Goal: Task Accomplishment & Management: Manage account settings

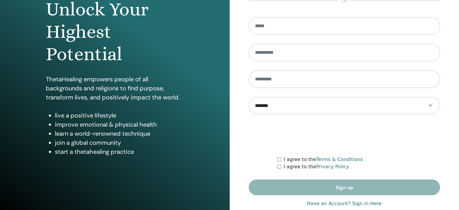
scroll to position [80, 0]
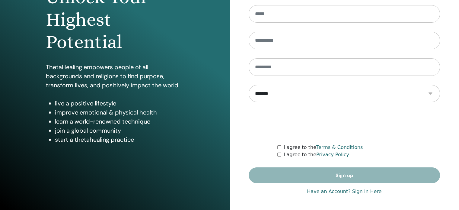
click at [363, 194] on link "Have an Account? Sign in Here" at bounding box center [344, 191] width 75 height 7
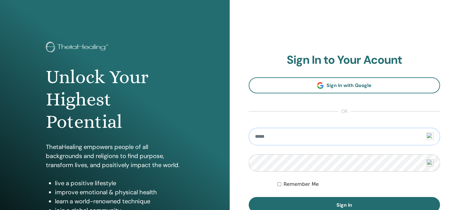
click at [265, 136] on input "email" at bounding box center [345, 137] width 192 height 18
type input "**********"
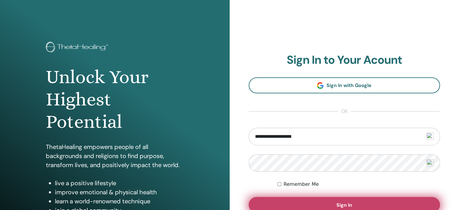
click at [286, 205] on button "Sign In" at bounding box center [345, 205] width 192 height 16
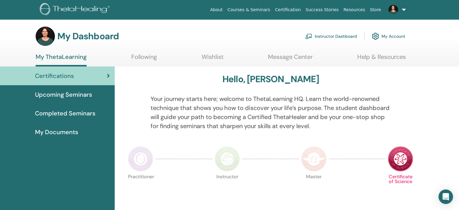
click at [332, 35] on link "Instructor Dashboard" at bounding box center [331, 36] width 52 height 13
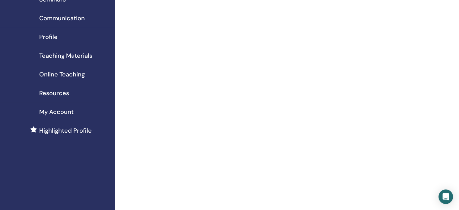
scroll to position [43, 0]
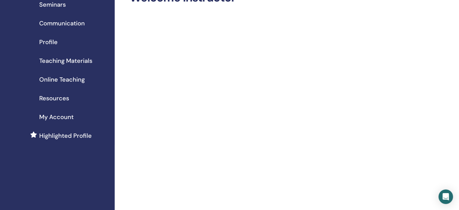
click at [59, 5] on span "Seminars" at bounding box center [52, 4] width 27 height 9
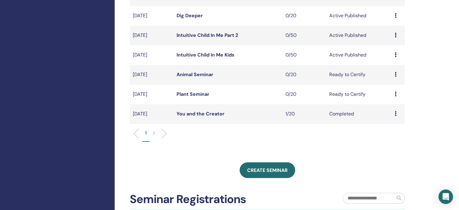
scroll to position [187, 0]
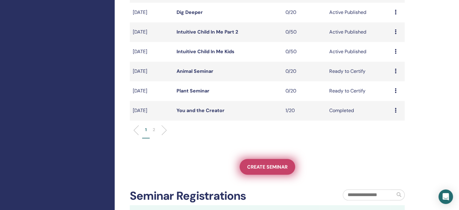
click at [269, 171] on link "Create seminar" at bounding box center [268, 167] width 56 height 16
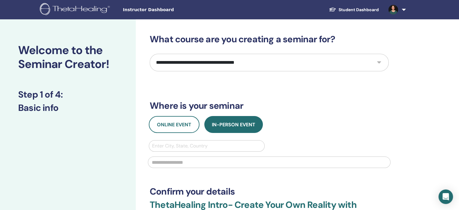
click at [378, 62] on select "**********" at bounding box center [269, 63] width 239 height 18
select select "**"
click at [150, 54] on select "**********" at bounding box center [269, 63] width 239 height 18
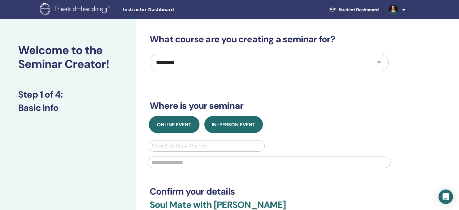
click at [165, 119] on button "Online Event" at bounding box center [174, 124] width 51 height 17
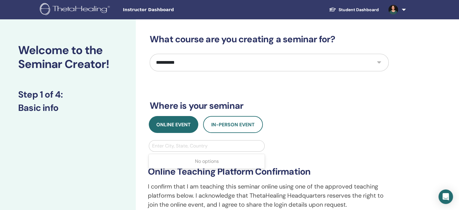
click at [168, 143] on div at bounding box center [206, 146] width 109 height 8
type input "*"
type input "**********"
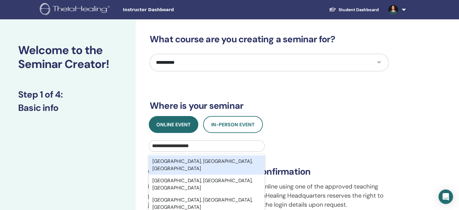
click at [174, 162] on div "Vancouver, BC, CAN" at bounding box center [207, 164] width 116 height 19
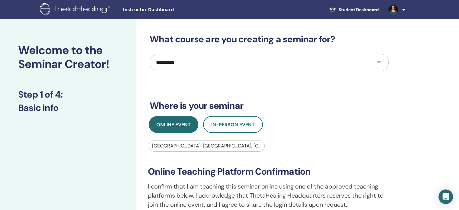
click at [326, 117] on div "Online Event In-Person Event" at bounding box center [269, 124] width 248 height 17
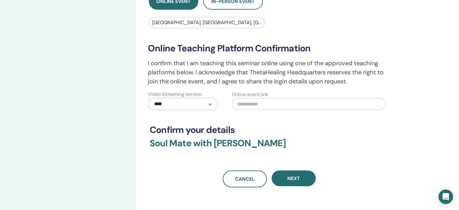
scroll to position [123, 0]
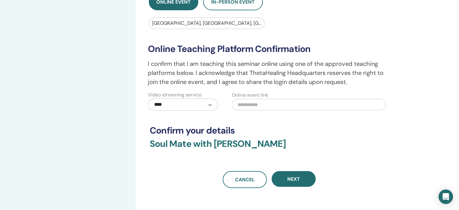
click at [276, 104] on input "text" at bounding box center [309, 104] width 154 height 11
paste input "**********"
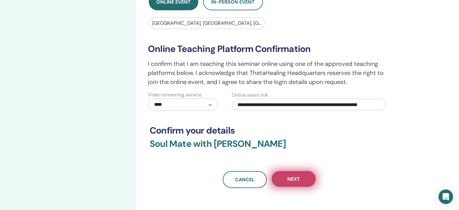
type input "**********"
click at [301, 181] on button "Next" at bounding box center [294, 179] width 44 height 16
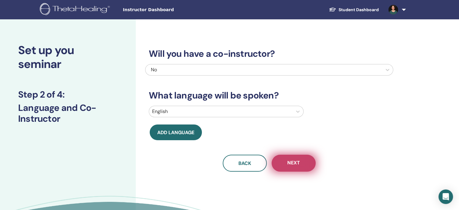
click at [305, 166] on button "Next" at bounding box center [294, 163] width 44 height 17
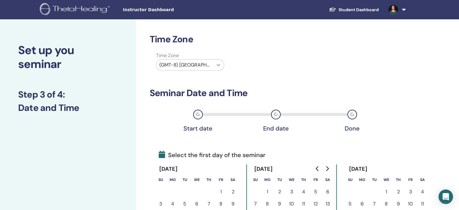
click at [218, 66] on icon at bounding box center [219, 65] width 6 height 6
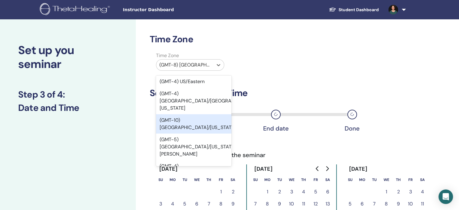
scroll to position [72, 0]
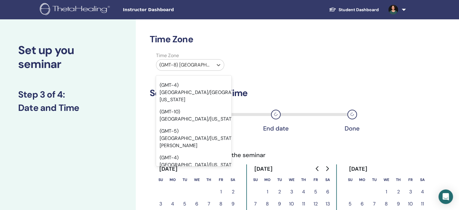
click at [202, 190] on div "(GMT-7) US/[GEOGRAPHIC_DATA]" at bounding box center [193, 199] width 75 height 19
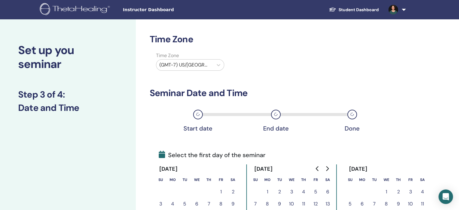
click at [291, 87] on div "Time Zone Time Zone (GMT-7) US/Pacific Seminar Date and Time Start date End dat…" at bounding box center [269, 164] width 239 height 261
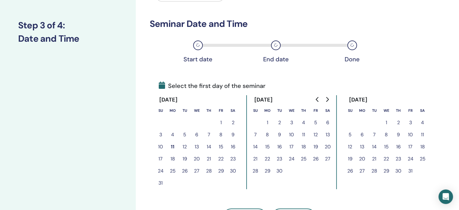
scroll to position [71, 0]
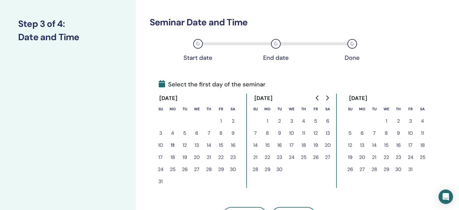
click at [325, 99] on icon "Go to next month" at bounding box center [327, 97] width 5 height 5
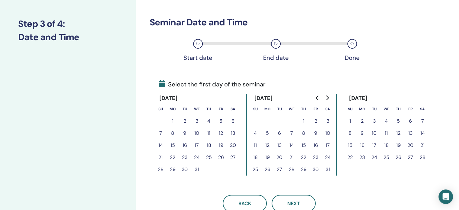
click at [325, 99] on icon "Go to next month" at bounding box center [327, 97] width 5 height 5
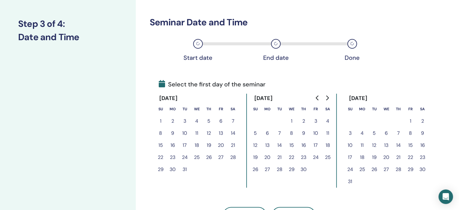
click at [325, 99] on icon "Go to next month" at bounding box center [327, 97] width 5 height 5
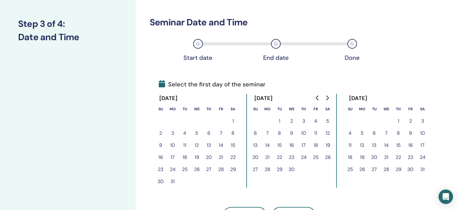
click at [421, 142] on button "17" at bounding box center [423, 145] width 12 height 12
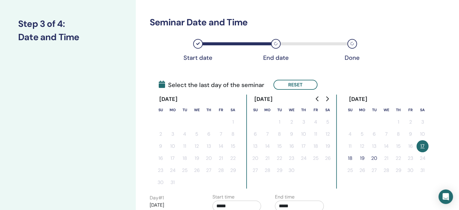
click at [347, 157] on button "18" at bounding box center [350, 158] width 12 height 12
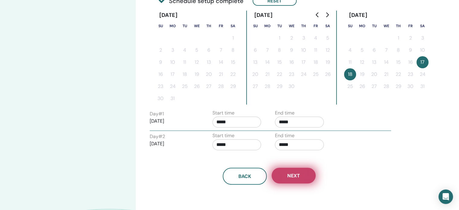
click at [299, 172] on span "Next" at bounding box center [293, 175] width 13 height 6
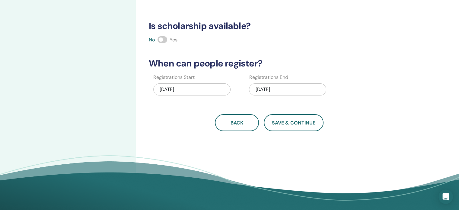
scroll to position [155, 0]
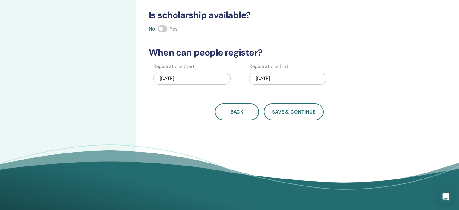
click at [162, 28] on span at bounding box center [163, 28] width 10 height 7
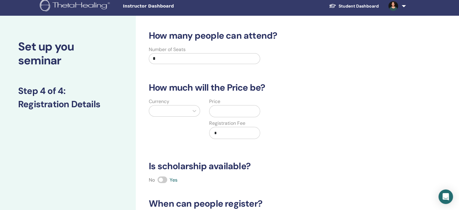
scroll to position [0, 0]
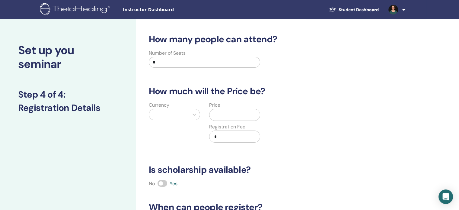
drag, startPoint x: 167, startPoint y: 63, endPoint x: 136, endPoint y: 60, distance: 30.6
click at [136, 60] on div "How many people can attend? Number of Seats * How much will the Price be? Curre…" at bounding box center [289, 189] width 306 height 340
type input "**"
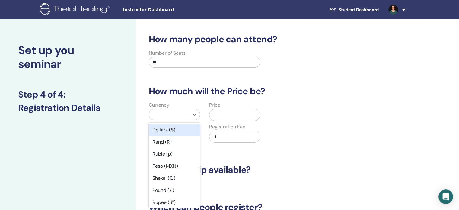
scroll to position [5, 0]
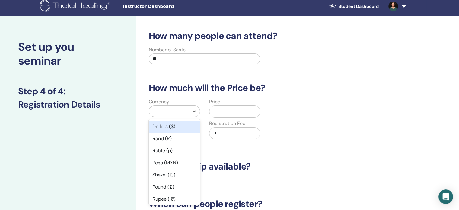
click at [173, 117] on div "option Dollars ($) focused, 1 of 45. 45 results available. Use Up and Down to c…" at bounding box center [174, 110] width 51 height 11
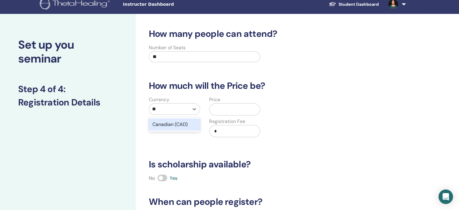
type input "***"
click at [186, 124] on div "Canadian (CAD)" at bounding box center [174, 124] width 51 height 12
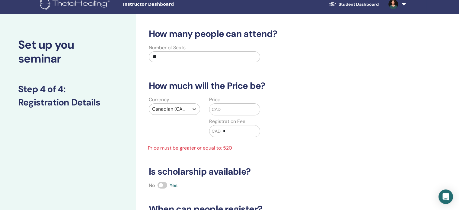
click at [233, 108] on input "text" at bounding box center [240, 109] width 39 height 11
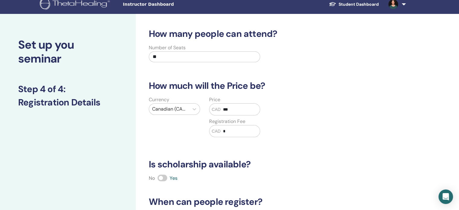
type input "***"
click at [237, 132] on input "*" at bounding box center [240, 130] width 39 height 11
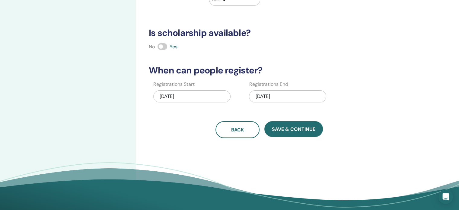
scroll to position [136, 0]
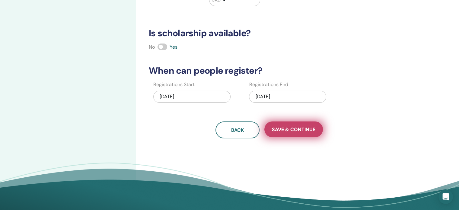
click at [312, 131] on span "Save & Continue" at bounding box center [293, 129] width 43 height 6
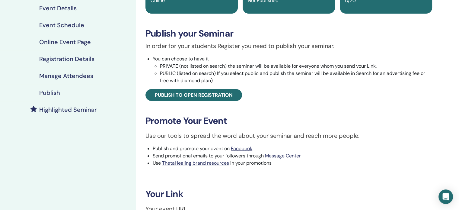
scroll to position [59, 0]
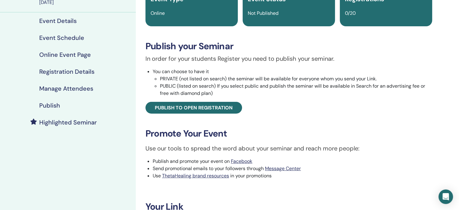
click at [51, 106] on h4 "Publish" at bounding box center [49, 105] width 21 height 7
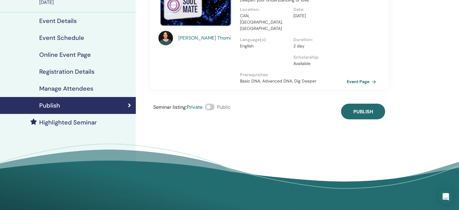
click at [211, 104] on span at bounding box center [210, 107] width 10 height 7
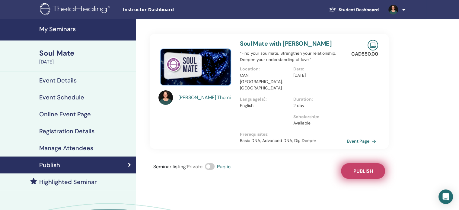
click at [363, 168] on span "Publish" at bounding box center [363, 171] width 20 height 6
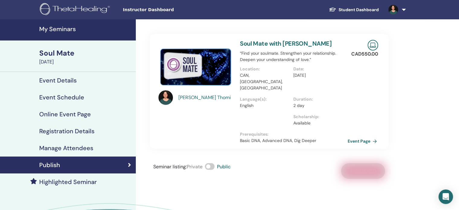
click at [360, 136] on link "Event Page" at bounding box center [364, 140] width 32 height 9
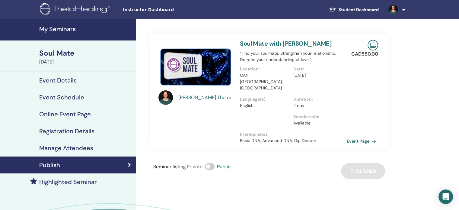
click at [63, 31] on h4 "My Seminars" at bounding box center [85, 28] width 93 height 7
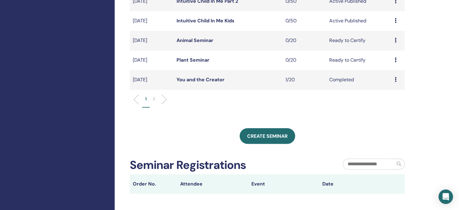
scroll to position [216, 0]
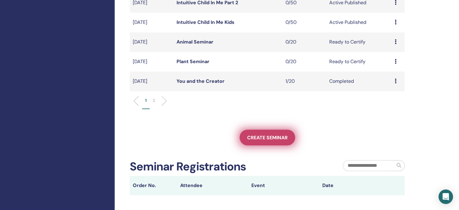
click at [268, 141] on link "Create seminar" at bounding box center [268, 138] width 56 height 16
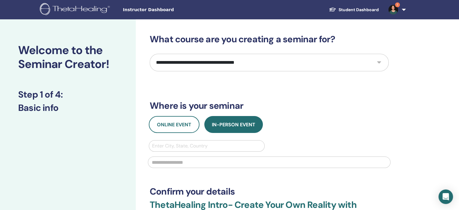
click at [363, 61] on select "**********" at bounding box center [269, 63] width 239 height 18
select select "****"
click at [150, 54] on select "**********" at bounding box center [269, 63] width 239 height 18
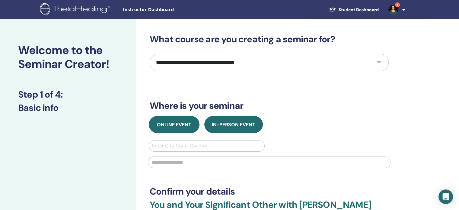
click at [171, 125] on span "Online Event" at bounding box center [174, 124] width 34 height 6
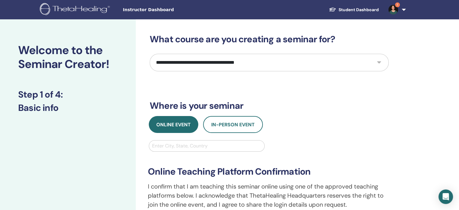
click at [163, 146] on div at bounding box center [206, 146] width 109 height 8
type input "**********"
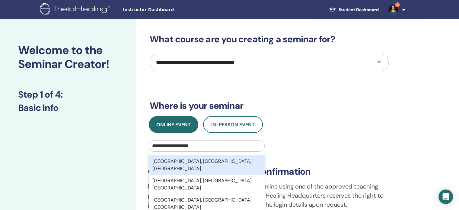
click at [213, 160] on div "Vancouver, BC, CAN" at bounding box center [207, 164] width 116 height 19
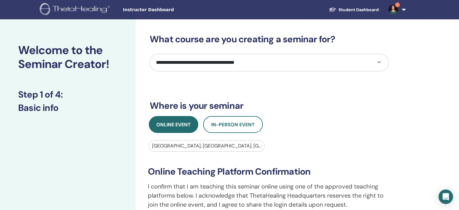
click at [319, 122] on div "Online Event In-Person Event" at bounding box center [269, 124] width 248 height 17
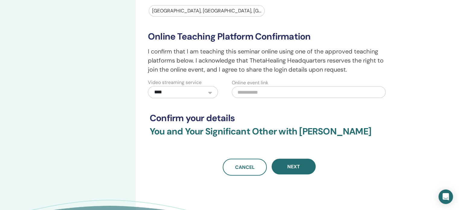
scroll to position [134, 0]
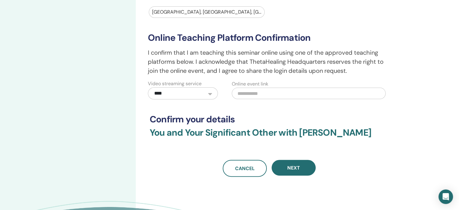
click at [251, 93] on input "text" at bounding box center [309, 93] width 154 height 11
paste input "**********"
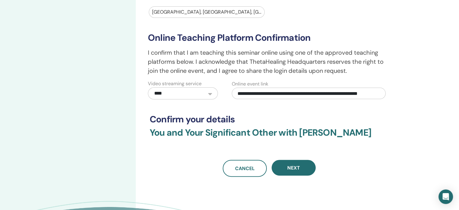
scroll to position [0, 27]
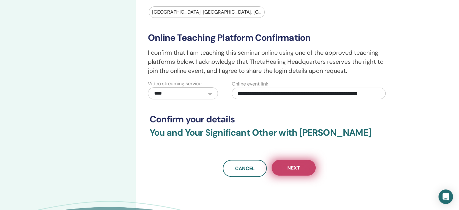
type input "**********"
click at [295, 168] on span "Next" at bounding box center [293, 168] width 13 height 6
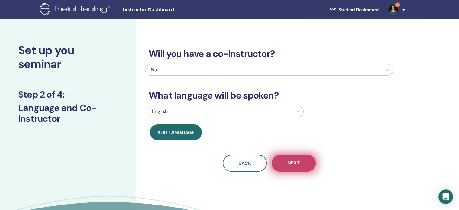
click at [304, 166] on button "Next" at bounding box center [294, 163] width 44 height 17
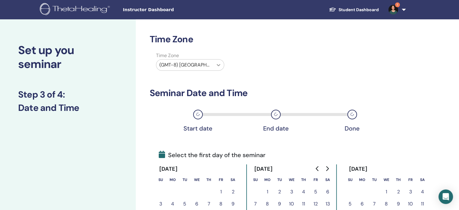
click at [216, 66] on icon at bounding box center [219, 65] width 6 height 6
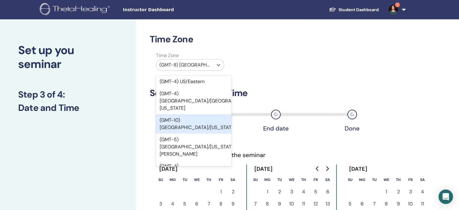
scroll to position [72, 0]
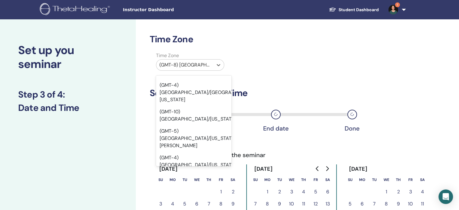
click at [195, 190] on div "(GMT-7) US/[GEOGRAPHIC_DATA]" at bounding box center [193, 199] width 75 height 19
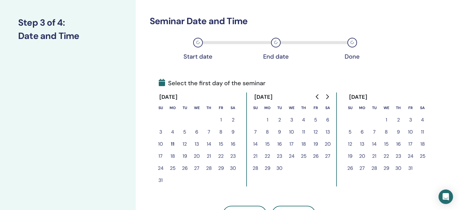
scroll to position [71, 0]
click at [326, 97] on icon "Go to next month" at bounding box center [327, 97] width 5 height 5
click at [423, 143] on button "15" at bounding box center [423, 145] width 12 height 12
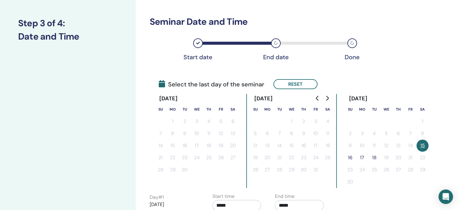
click at [349, 156] on button "16" at bounding box center [350, 158] width 12 height 12
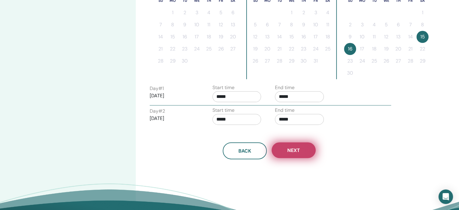
click at [301, 149] on button "Next" at bounding box center [294, 150] width 44 height 16
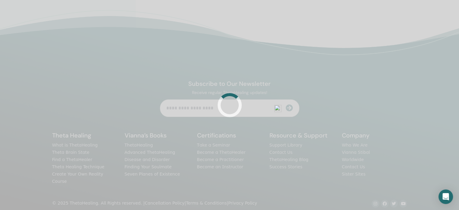
scroll to position [180, 0]
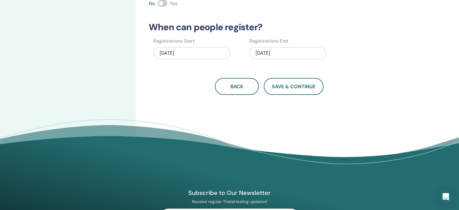
click at [161, 4] on span at bounding box center [163, 3] width 10 height 7
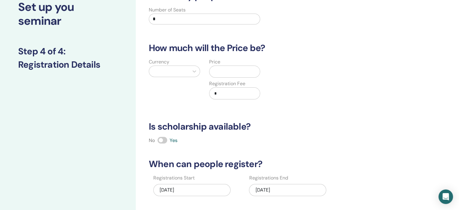
scroll to position [37, 0]
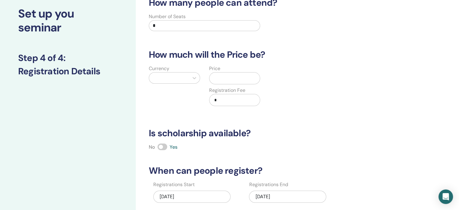
drag, startPoint x: 161, startPoint y: 27, endPoint x: 137, endPoint y: 25, distance: 24.0
click at [137, 25] on div "How many people can attend? Number of Seats * How much will the Price be? Curre…" at bounding box center [289, 153] width 306 height 340
type input "**"
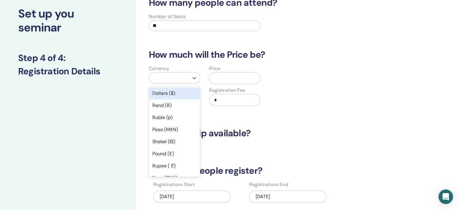
click at [171, 79] on div at bounding box center [169, 78] width 34 height 8
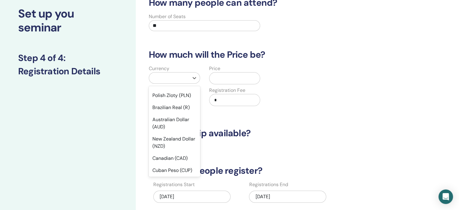
scroll to position [109, 0]
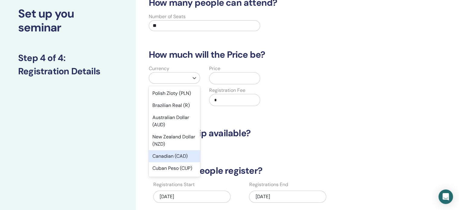
click at [177, 158] on div "Canadian (CAD)" at bounding box center [174, 156] width 51 height 12
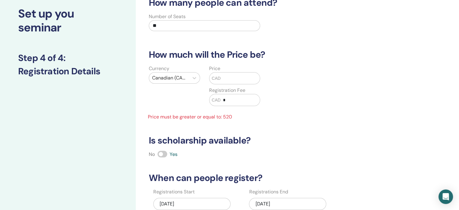
click at [238, 80] on input "text" at bounding box center [240, 77] width 39 height 11
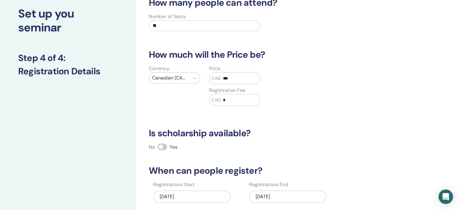
type input "***"
click at [304, 93] on div "Currency Canadian (CAD) Price CAD *** Registration Fee CAD *" at bounding box center [265, 89] width 248 height 48
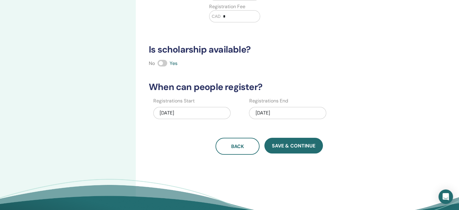
scroll to position [122, 0]
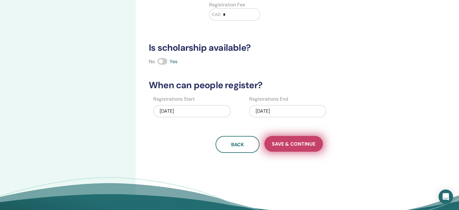
click at [281, 143] on span "Save & Continue" at bounding box center [293, 144] width 43 height 6
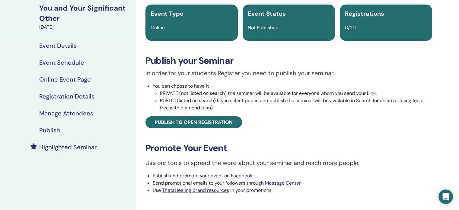
scroll to position [39, 0]
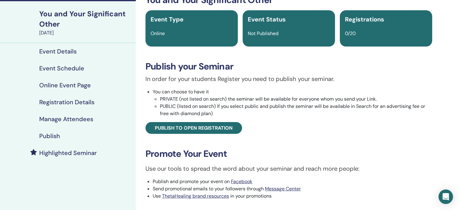
click at [47, 135] on h4 "Publish" at bounding box center [49, 135] width 21 height 7
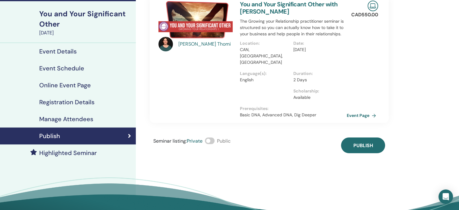
click at [213, 137] on span at bounding box center [210, 140] width 10 height 7
click at [212, 137] on span at bounding box center [210, 140] width 10 height 7
click at [59, 51] on h4 "Event Details" at bounding box center [57, 51] width 37 height 7
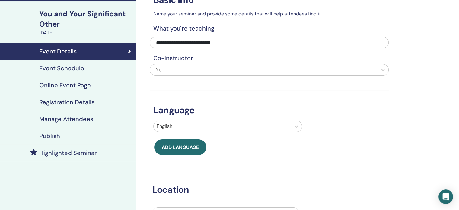
click at [68, 68] on h4 "Event Schedule" at bounding box center [61, 68] width 45 height 7
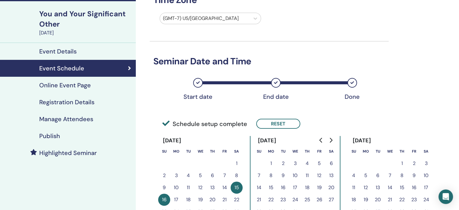
click at [333, 138] on icon "Go to next month" at bounding box center [330, 140] width 5 height 5
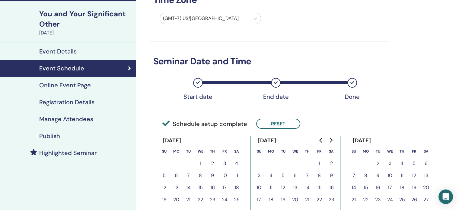
click at [333, 138] on icon "Go to next month" at bounding box center [330, 140] width 5 height 5
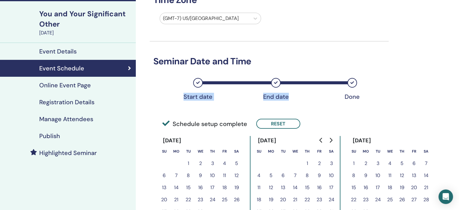
drag, startPoint x: 458, startPoint y: 51, endPoint x: 458, endPoint y: 75, distance: 24.2
click at [458, 75] on div "My Seminars You and Your Significant Other November 15, 2025 Event Details Even…" at bounding box center [229, 183] width 459 height 407
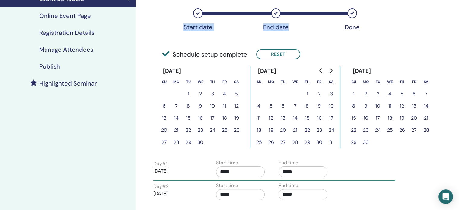
scroll to position [106, 0]
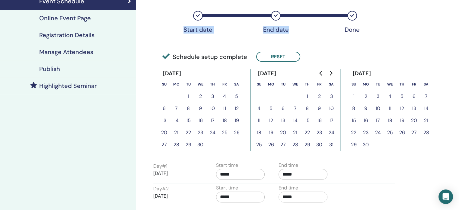
click at [426, 108] on button "14" at bounding box center [426, 108] width 12 height 12
click at [289, 59] on button "Reset" at bounding box center [278, 57] width 44 height 10
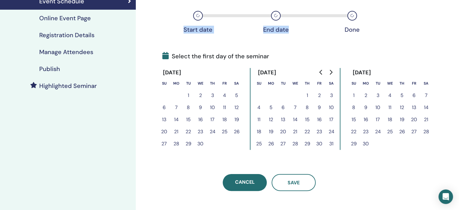
click at [425, 106] on button "14" at bounding box center [426, 107] width 12 height 12
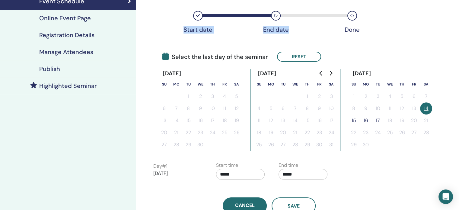
click at [356, 119] on button "15" at bounding box center [354, 120] width 12 height 12
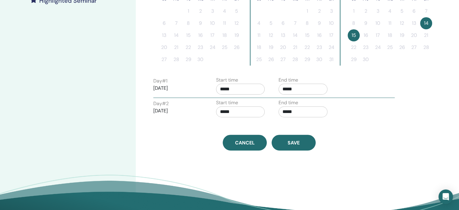
scroll to position [197, 0]
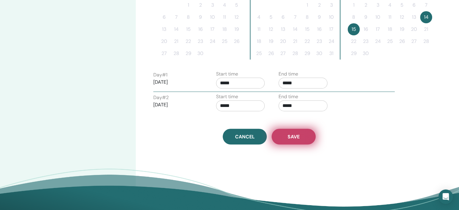
click at [304, 133] on button "Save" at bounding box center [294, 137] width 44 height 16
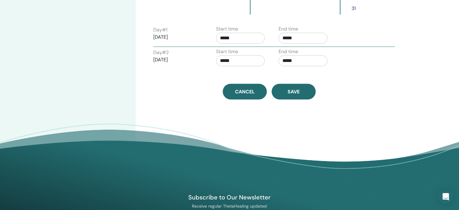
scroll to position [259, 0]
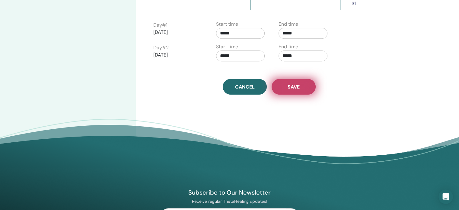
click at [295, 88] on span "Save" at bounding box center [294, 87] width 12 height 6
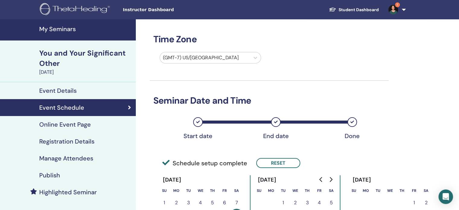
click at [68, 123] on h4 "Online Event Page" at bounding box center [65, 124] width 52 height 7
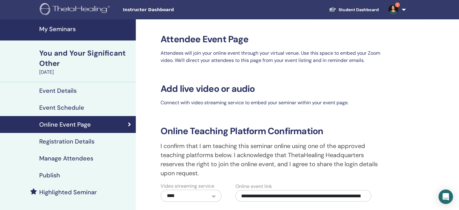
click at [71, 139] on h4 "Registration Details" at bounding box center [66, 141] width 55 height 7
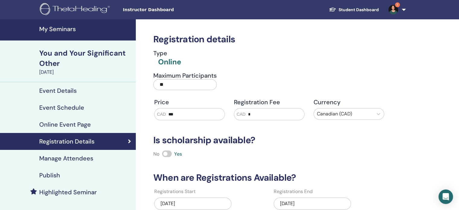
click at [71, 158] on h4 "Manage Attendees" at bounding box center [66, 158] width 54 height 7
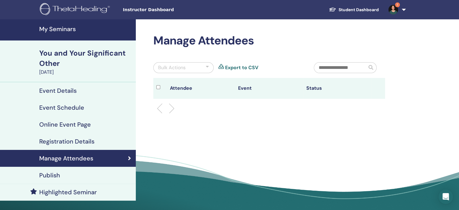
click at [50, 176] on h4 "Publish" at bounding box center [49, 174] width 21 height 7
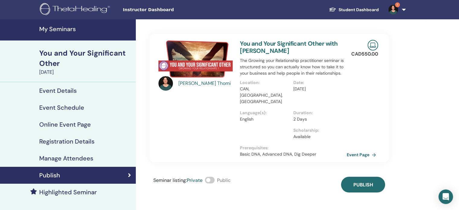
click at [210, 177] on span at bounding box center [210, 180] width 10 height 7
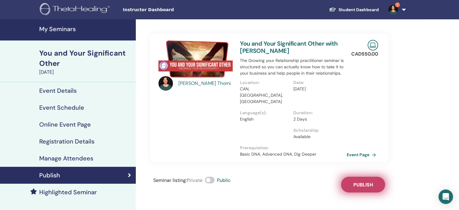
click at [353, 177] on button "Publish" at bounding box center [363, 185] width 44 height 16
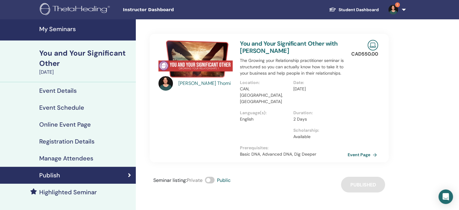
click at [357, 150] on link "Event Page" at bounding box center [364, 154] width 32 height 9
click at [58, 30] on h4 "My Seminars" at bounding box center [85, 28] width 93 height 7
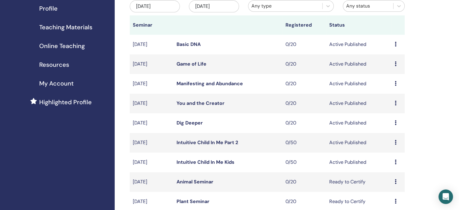
scroll to position [62, 0]
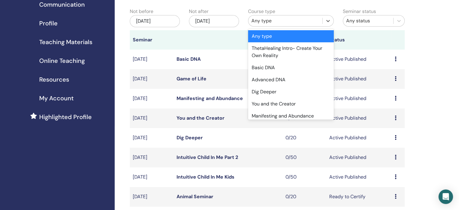
click at [278, 21] on div "Any type" at bounding box center [285, 20] width 68 height 7
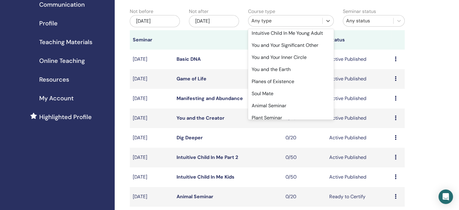
scroll to position [144, 0]
click at [274, 89] on div "Soul Mate" at bounding box center [291, 93] width 86 height 12
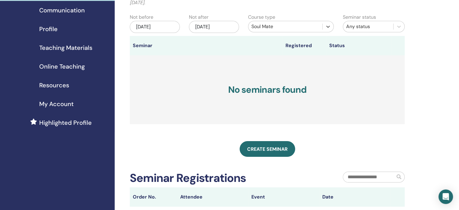
scroll to position [38, 0]
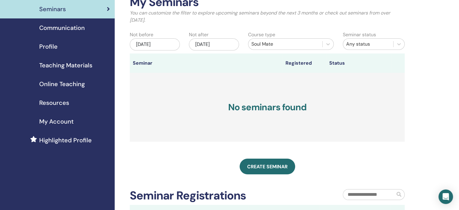
click at [204, 41] on div "[DATE]" at bounding box center [214, 44] width 50 height 12
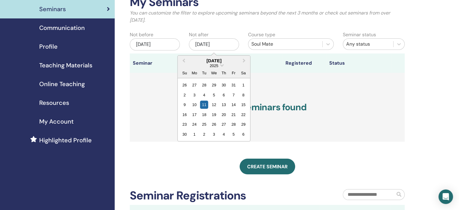
click at [221, 66] on div "2025" at bounding box center [214, 65] width 72 height 5
click at [219, 65] on div "2025" at bounding box center [214, 65] width 72 height 5
click at [222, 64] on span "Choose Date" at bounding box center [222, 65] width 4 height 4
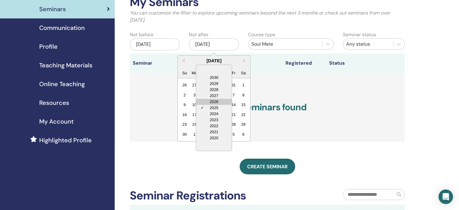
click at [214, 102] on div "2026" at bounding box center [214, 102] width 36 height 6
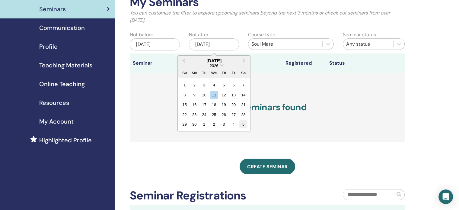
click at [243, 124] on div "5" at bounding box center [243, 124] width 8 height 8
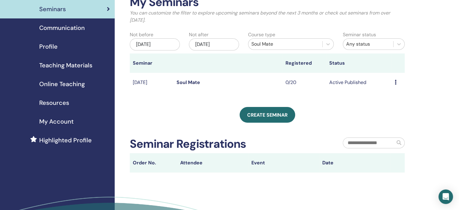
click at [187, 83] on link "Soul Mate" at bounding box center [189, 82] width 24 height 6
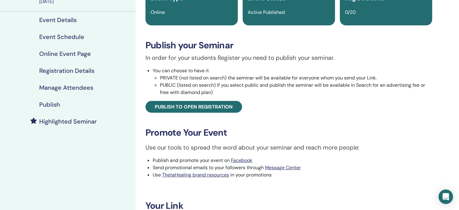
scroll to position [61, 0]
click at [53, 105] on h4 "Publish" at bounding box center [49, 104] width 21 height 7
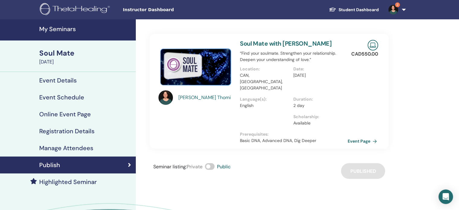
click at [361, 136] on link "Event Page" at bounding box center [364, 140] width 32 height 9
click at [55, 26] on h4 "My Seminars" at bounding box center [85, 28] width 93 height 7
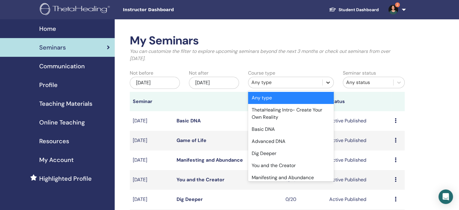
click at [328, 80] on icon at bounding box center [328, 82] width 6 height 6
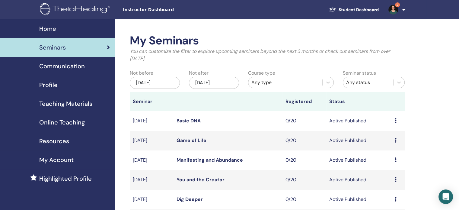
click at [209, 82] on div "[DATE]" at bounding box center [214, 83] width 50 height 12
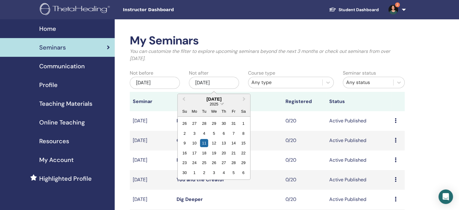
click at [221, 104] on span "Choose Date" at bounding box center [222, 103] width 4 height 4
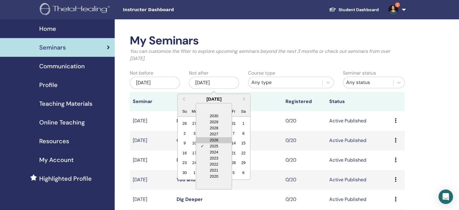
click at [216, 139] on div "2026" at bounding box center [214, 140] width 36 height 6
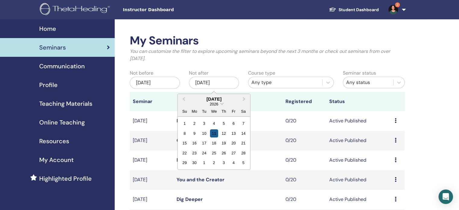
click at [215, 133] on div "11" at bounding box center [214, 133] width 8 height 8
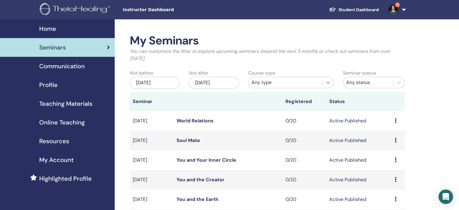
click at [326, 83] on icon at bounding box center [328, 82] width 6 height 6
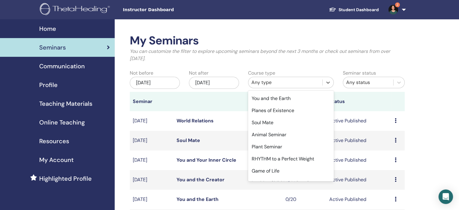
scroll to position [175, 0]
click at [291, 112] on div "Planes of Existence" at bounding box center [291, 111] width 86 height 12
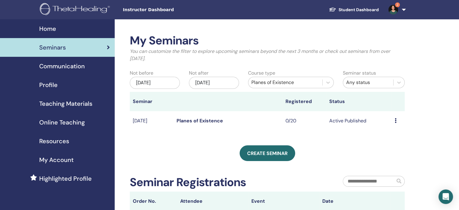
click at [205, 122] on link "Planes of Existence" at bounding box center [200, 120] width 46 height 6
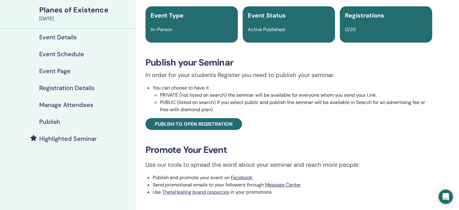
scroll to position [42, 0]
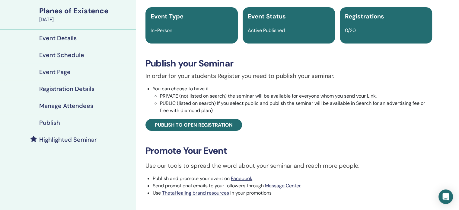
click at [55, 37] on h4 "Event Details" at bounding box center [57, 37] width 37 height 7
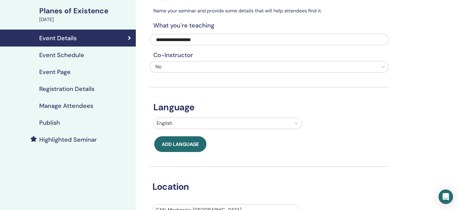
click at [69, 55] on h4 "Event Schedule" at bounding box center [61, 54] width 45 height 7
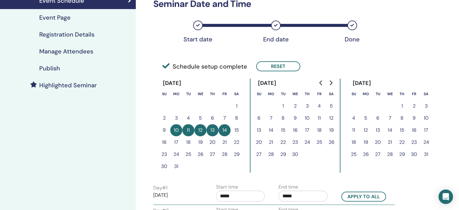
scroll to position [93, 0]
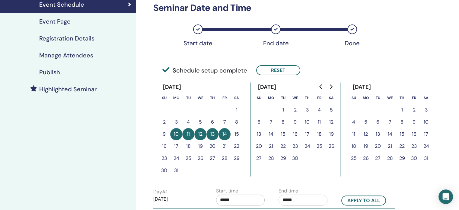
click at [62, 21] on h4 "Event Page" at bounding box center [54, 21] width 31 height 7
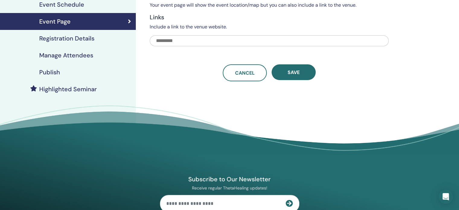
click at [66, 37] on h4 "Registration Details" at bounding box center [66, 38] width 55 height 7
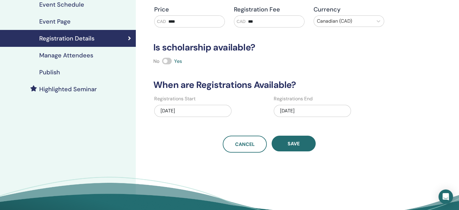
drag, startPoint x: 181, startPoint y: 21, endPoint x: 170, endPoint y: 19, distance: 11.1
click at [170, 19] on input "****" at bounding box center [195, 21] width 59 height 11
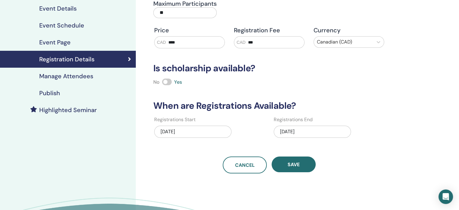
scroll to position [88, 0]
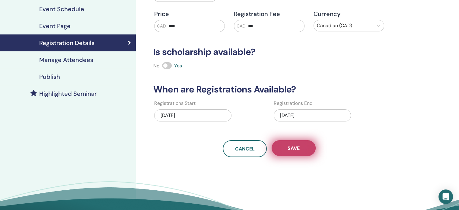
type input "****"
click at [308, 151] on button "Save" at bounding box center [294, 148] width 44 height 16
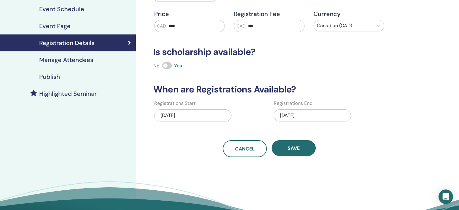
click at [50, 74] on h4 "Publish" at bounding box center [49, 76] width 21 height 7
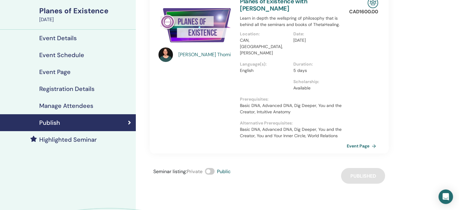
scroll to position [43, 0]
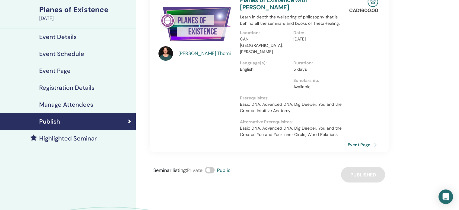
click at [361, 140] on link "Event Page" at bounding box center [364, 144] width 32 height 9
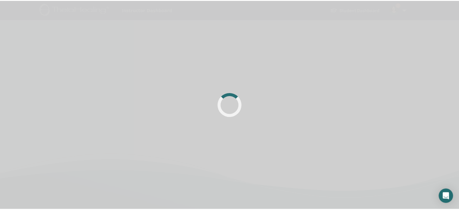
scroll to position [43, 0]
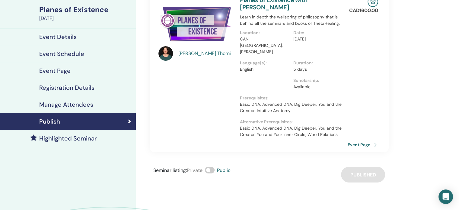
click at [360, 140] on link "Event Page" at bounding box center [364, 144] width 32 height 9
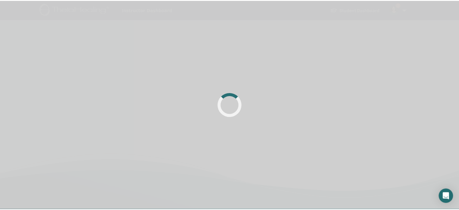
scroll to position [43, 0]
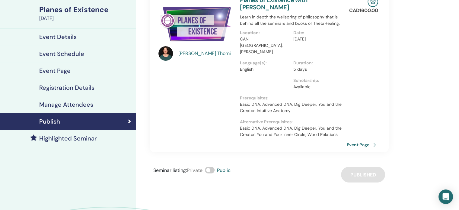
click at [63, 104] on h4 "Manage Attendees" at bounding box center [66, 104] width 54 height 7
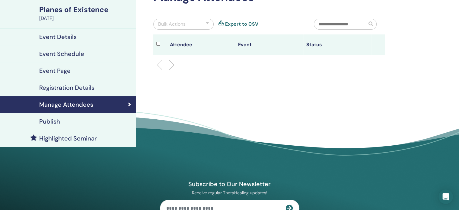
click at [72, 91] on h4 "Registration Details" at bounding box center [66, 87] width 55 height 7
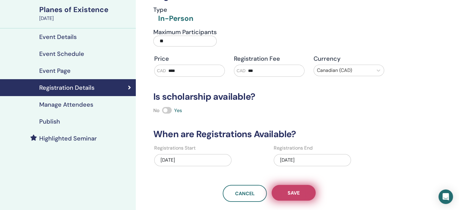
click at [298, 191] on span "Save" at bounding box center [294, 193] width 12 height 6
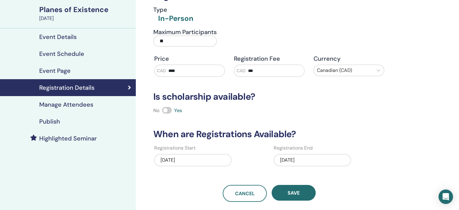
click at [69, 37] on h4 "Event Details" at bounding box center [57, 36] width 37 height 7
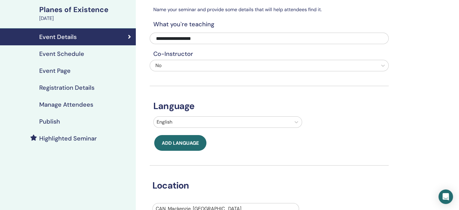
click at [70, 56] on h4 "Event Schedule" at bounding box center [61, 53] width 45 height 7
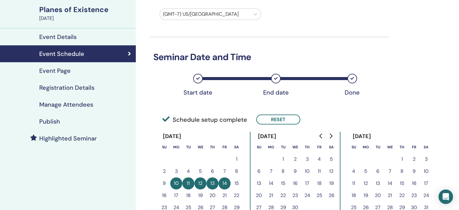
click at [50, 119] on h4 "Publish" at bounding box center [49, 121] width 21 height 7
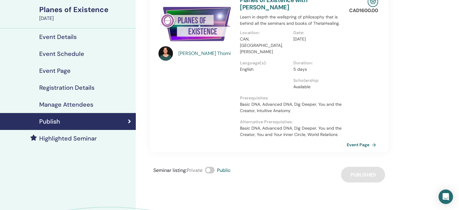
click at [212, 167] on span at bounding box center [210, 170] width 10 height 7
click at [211, 167] on span at bounding box center [210, 170] width 10 height 7
click at [362, 140] on link "Event Page" at bounding box center [364, 144] width 32 height 9
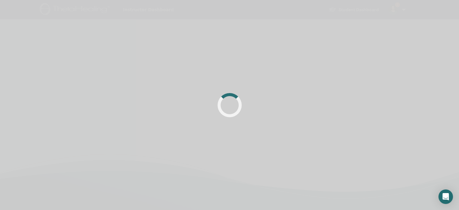
scroll to position [43, 0]
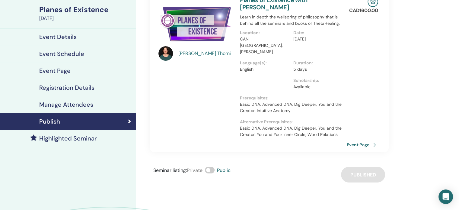
click at [65, 38] on h4 "Event Details" at bounding box center [57, 36] width 37 height 7
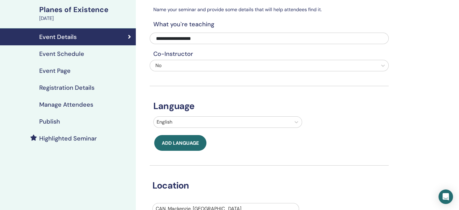
click at [68, 54] on h4 "Event Schedule" at bounding box center [61, 53] width 45 height 7
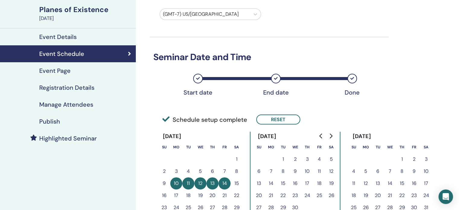
click at [223, 15] on div at bounding box center [205, 14] width 84 height 8
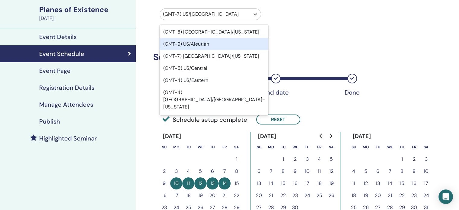
click at [200, 44] on div "(GMT-9) US/Aleutian" at bounding box center [214, 44] width 109 height 12
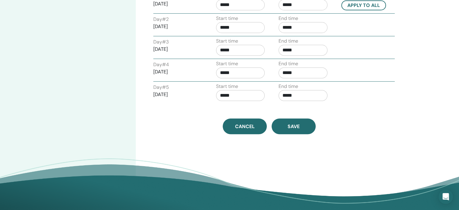
scroll to position [295, 0]
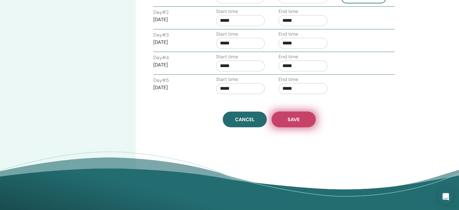
click at [297, 113] on button "Save" at bounding box center [294, 119] width 44 height 16
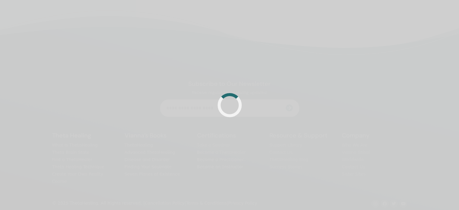
scroll to position [144, 0]
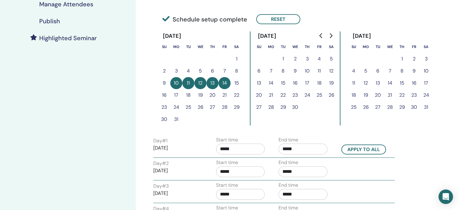
click at [47, 18] on h4 "Publish" at bounding box center [49, 21] width 21 height 7
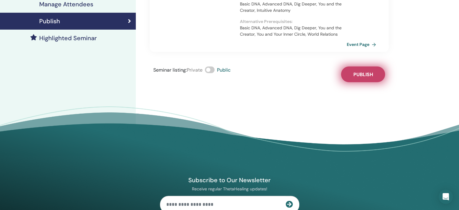
click at [359, 71] on span "Publish" at bounding box center [363, 74] width 20 height 6
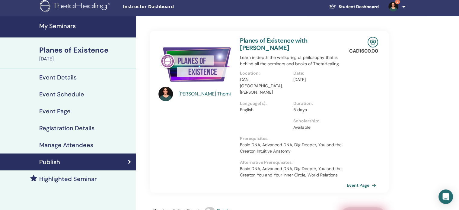
scroll to position [2, 0]
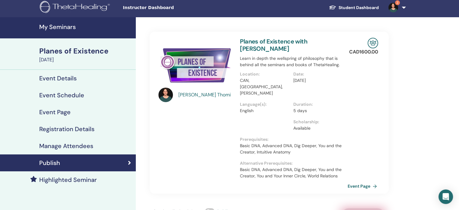
click at [353, 181] on link "Event Page" at bounding box center [364, 185] width 32 height 9
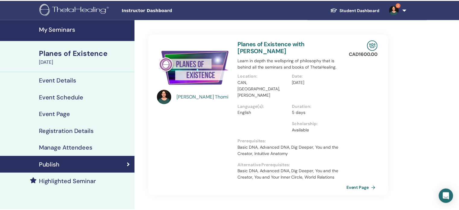
scroll to position [2, 0]
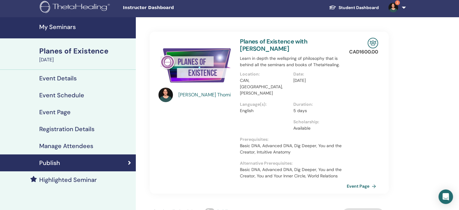
click at [58, 78] on h4 "Event Details" at bounding box center [57, 78] width 37 height 7
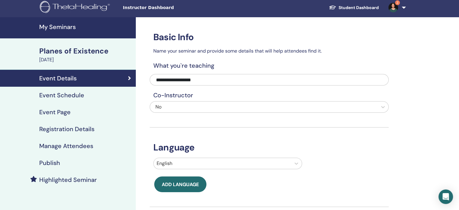
click at [69, 95] on h4 "Event Schedule" at bounding box center [61, 94] width 45 height 7
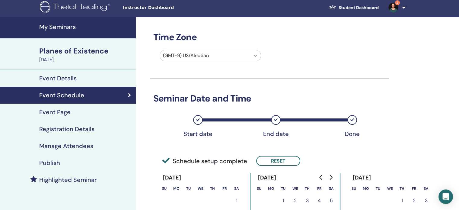
click at [257, 55] on icon at bounding box center [255, 56] width 6 height 6
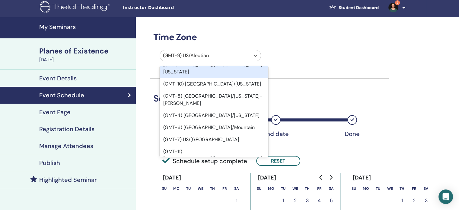
scroll to position [85, 0]
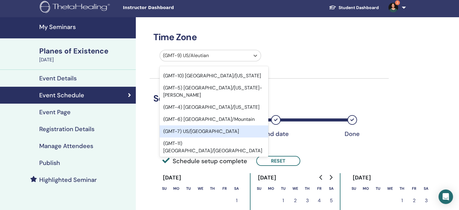
click at [213, 125] on div "(GMT-7) US/[GEOGRAPHIC_DATA]" at bounding box center [214, 131] width 109 height 12
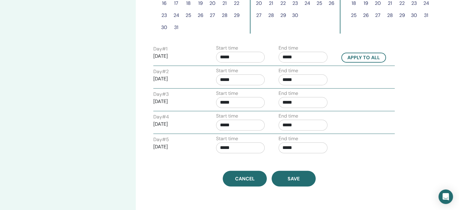
scroll to position [235, 0]
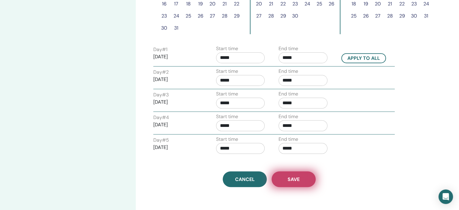
click at [294, 176] on span "Save" at bounding box center [294, 179] width 12 height 6
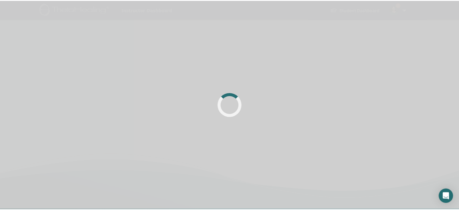
scroll to position [144, 0]
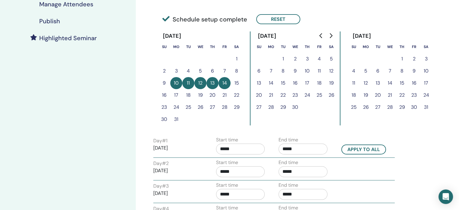
click at [53, 19] on h4 "Publish" at bounding box center [49, 21] width 21 height 7
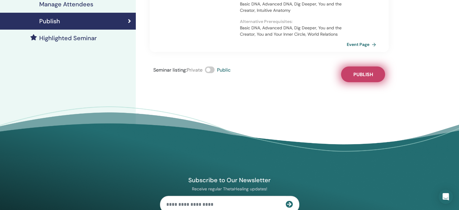
click at [356, 71] on span "Publish" at bounding box center [363, 74] width 20 height 6
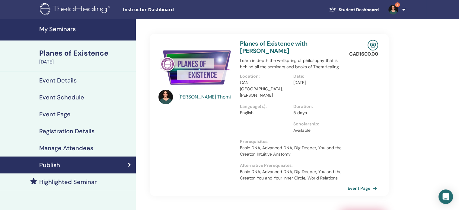
click at [367, 184] on link "Event Page" at bounding box center [364, 188] width 32 height 9
click at [54, 29] on h4 "My Seminars" at bounding box center [85, 28] width 93 height 7
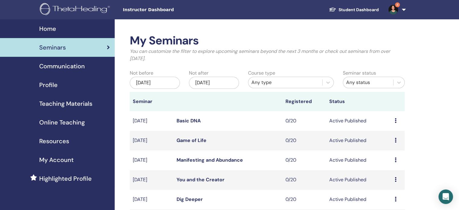
click at [216, 87] on div "[DATE]" at bounding box center [214, 83] width 50 height 12
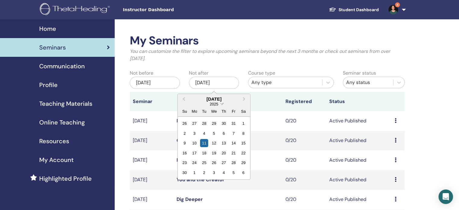
click at [222, 104] on span "Choose Date" at bounding box center [222, 103] width 4 height 4
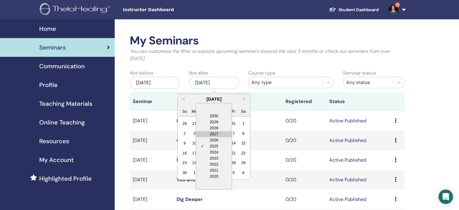
click at [215, 133] on div "2027" at bounding box center [214, 134] width 36 height 6
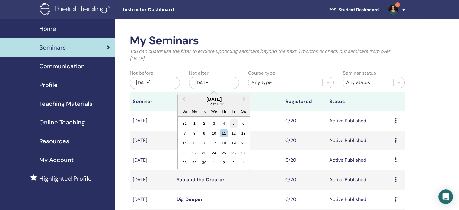
click at [233, 123] on div "5" at bounding box center [233, 123] width 8 height 8
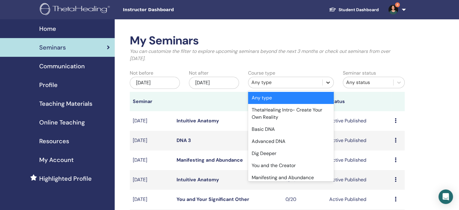
click at [328, 84] on icon at bounding box center [328, 82] width 6 height 6
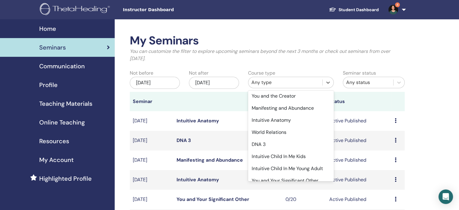
scroll to position [76, 0]
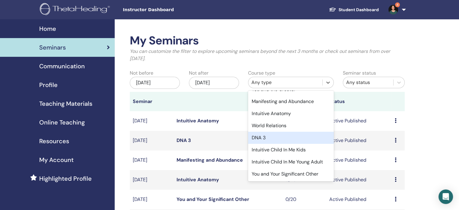
click at [279, 137] on div "DNA 3" at bounding box center [291, 138] width 86 height 12
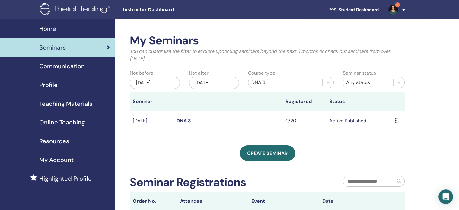
click at [184, 121] on link "DNA 3" at bounding box center [184, 120] width 14 height 6
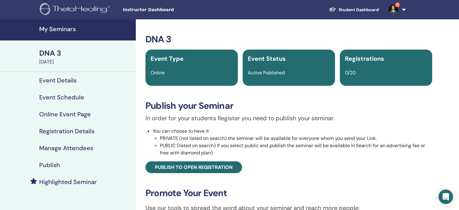
click at [62, 95] on h4 "Event Schedule" at bounding box center [61, 97] width 45 height 7
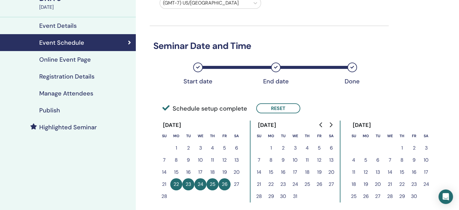
scroll to position [54, 0]
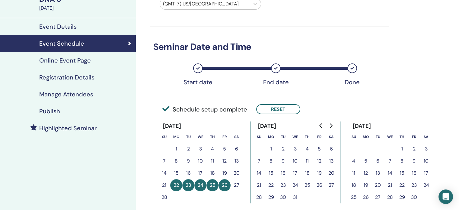
click at [76, 60] on h4 "Online Event Page" at bounding box center [65, 60] width 52 height 7
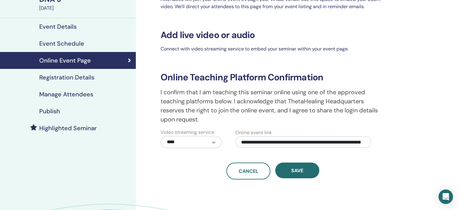
click at [74, 79] on h4 "Registration Details" at bounding box center [66, 77] width 55 height 7
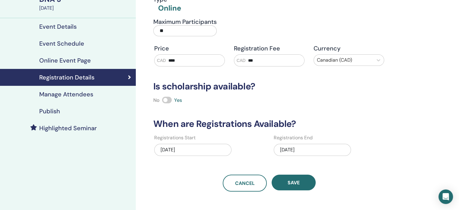
click at [171, 59] on input "****" at bounding box center [195, 60] width 59 height 11
type input "****"
click at [277, 86] on h3 "Is scholarship available?" at bounding box center [269, 86] width 239 height 11
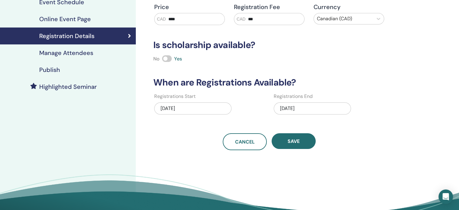
scroll to position [105, 0]
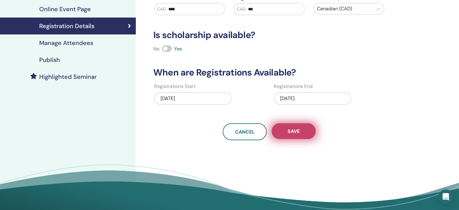
click at [302, 126] on button "Save" at bounding box center [294, 131] width 44 height 16
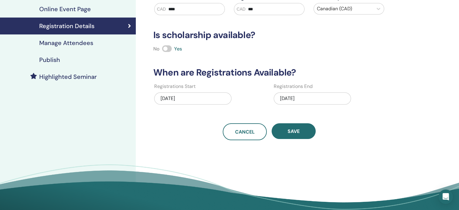
click at [58, 41] on h4 "Manage Attendees" at bounding box center [66, 42] width 54 height 7
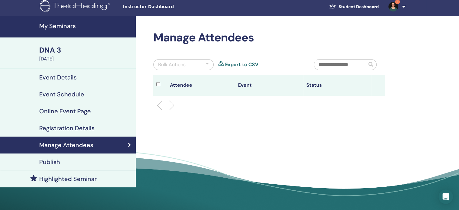
scroll to position [1, 0]
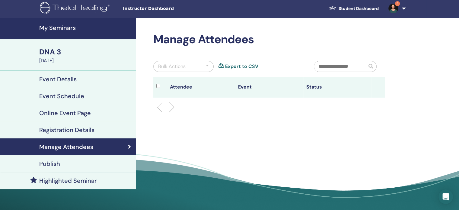
click at [62, 78] on h4 "Event Details" at bounding box center [57, 78] width 37 height 7
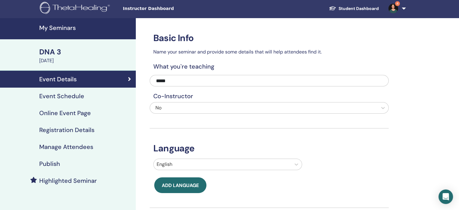
click at [66, 93] on h4 "Event Schedule" at bounding box center [61, 95] width 45 height 7
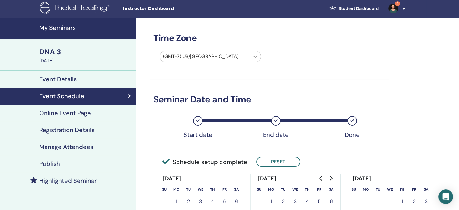
click at [257, 57] on icon at bounding box center [255, 56] width 6 height 6
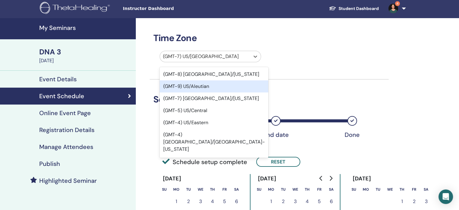
click at [210, 87] on div "(GMT-9) US/Aleutian" at bounding box center [214, 86] width 109 height 12
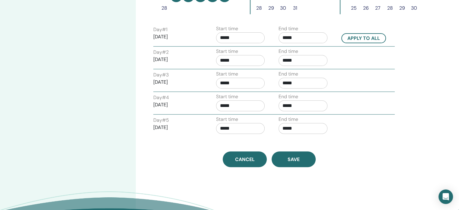
scroll to position [246, 0]
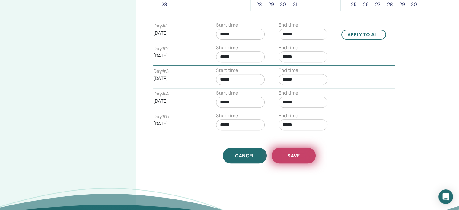
click at [303, 154] on button "Save" at bounding box center [294, 156] width 44 height 16
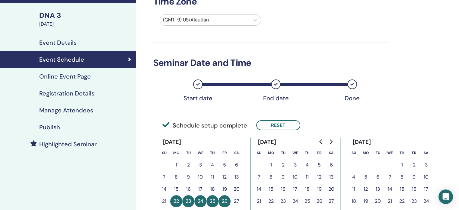
scroll to position [42, 0]
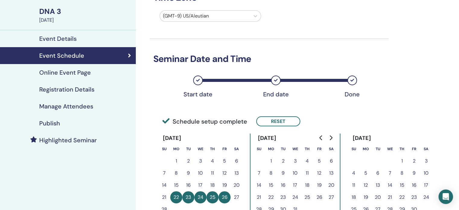
click at [58, 124] on h4 "Publish" at bounding box center [49, 123] width 21 height 7
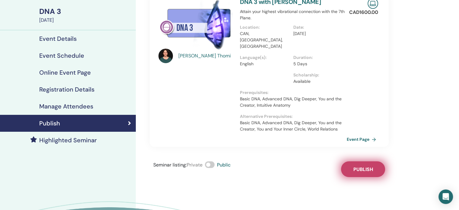
click at [363, 166] on span "Publish" at bounding box center [363, 169] width 20 height 6
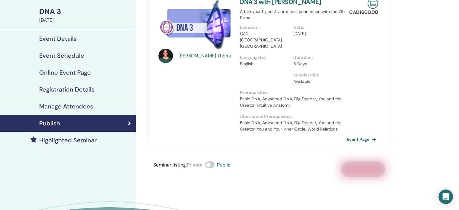
click at [49, 59] on link "Event Schedule" at bounding box center [68, 55] width 136 height 17
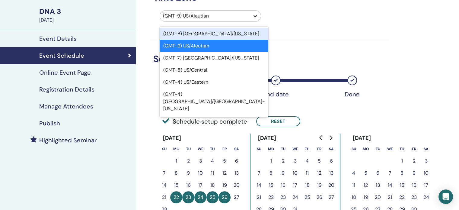
click at [257, 15] on icon at bounding box center [255, 16] width 6 height 6
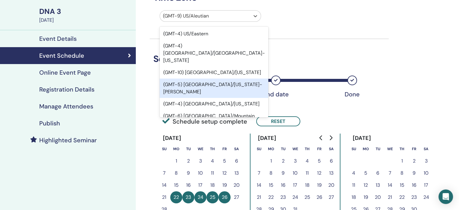
scroll to position [61, 0]
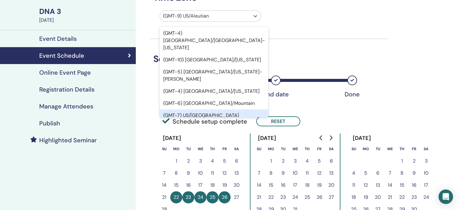
click at [216, 109] on div "(GMT-7) US/[GEOGRAPHIC_DATA]" at bounding box center [214, 115] width 109 height 12
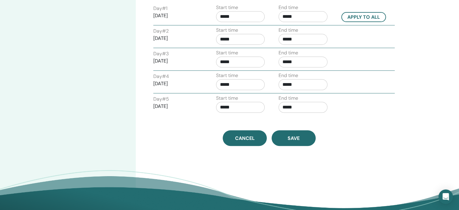
scroll to position [272, 0]
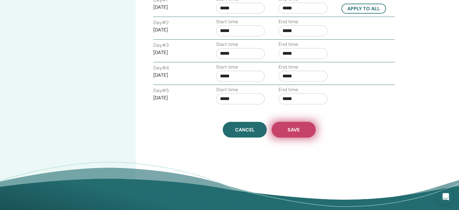
click at [303, 129] on button "Save" at bounding box center [294, 130] width 44 height 16
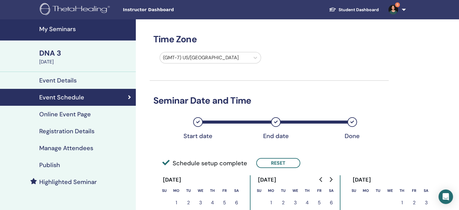
click at [52, 163] on h4 "Publish" at bounding box center [49, 164] width 21 height 7
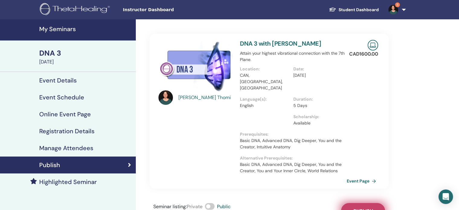
click at [361, 208] on span "Publish" at bounding box center [363, 211] width 20 height 6
click at [361, 176] on link "Event Page" at bounding box center [364, 180] width 32 height 9
click at [360, 176] on link "Event Page" at bounding box center [364, 180] width 32 height 9
click at [65, 31] on h4 "My Seminars" at bounding box center [85, 28] width 93 height 7
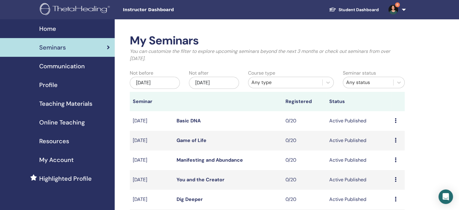
click at [228, 84] on div "[DATE]" at bounding box center [214, 83] width 50 height 12
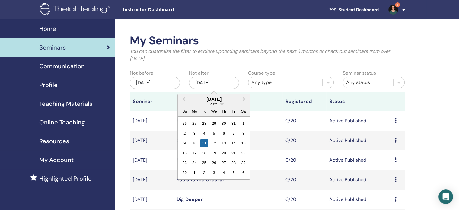
click at [222, 104] on div "2025" at bounding box center [214, 103] width 72 height 5
click at [220, 103] on span "Choose Date" at bounding box center [222, 103] width 4 height 4
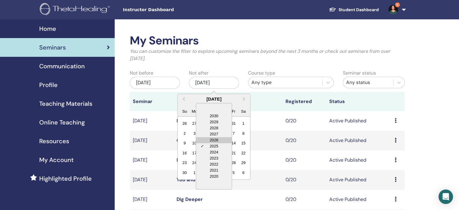
click at [217, 139] on div "2026" at bounding box center [214, 140] width 36 height 6
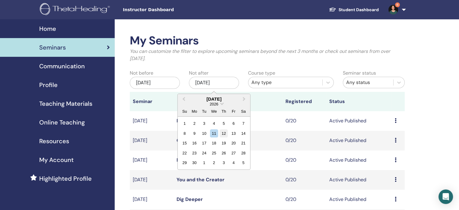
click at [223, 133] on div "12" at bounding box center [224, 133] width 8 height 8
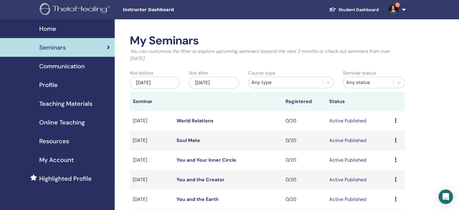
click at [227, 82] on div "Nov/12, 2026" at bounding box center [214, 83] width 50 height 12
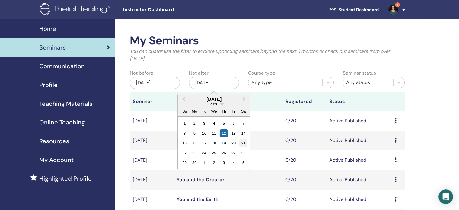
click at [244, 141] on div "21" at bounding box center [243, 143] width 8 height 8
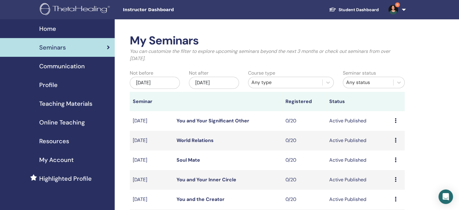
click at [243, 121] on link "You and Your Significant Other" at bounding box center [213, 120] width 73 height 6
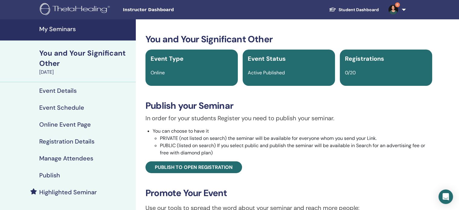
click at [53, 175] on h4 "Publish" at bounding box center [49, 174] width 21 height 7
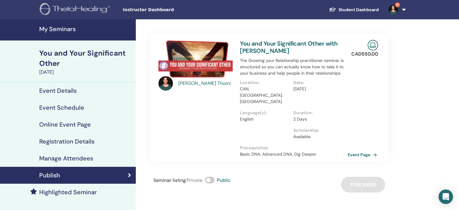
click at [354, 150] on link "Event Page" at bounding box center [364, 154] width 32 height 9
